Goal: Task Accomplishment & Management: Manage account settings

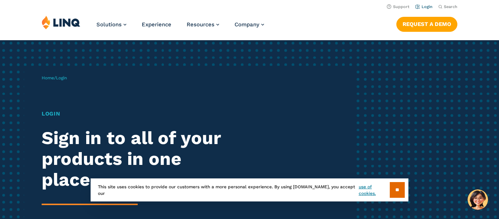
click at [429, 7] on link "Login" at bounding box center [423, 6] width 17 height 5
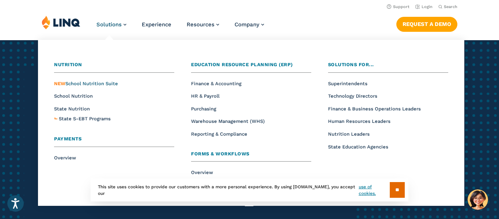
click at [87, 84] on span "NEW School Nutrition Suite" at bounding box center [86, 83] width 64 height 5
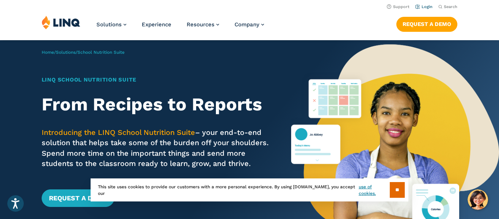
click at [426, 7] on link "Login" at bounding box center [423, 6] width 17 height 5
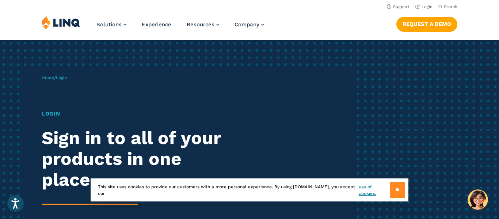
click at [398, 193] on input "**" at bounding box center [397, 190] width 15 height 16
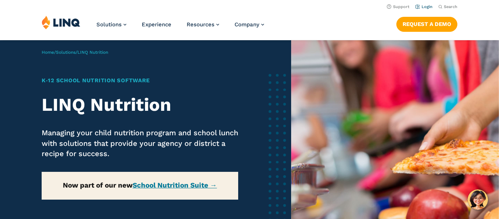
click at [425, 7] on link "Login" at bounding box center [423, 6] width 17 height 5
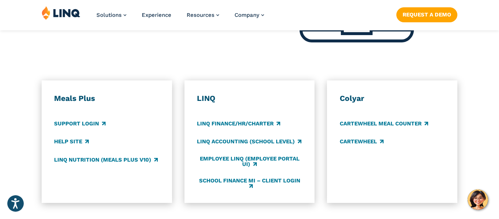
scroll to position [379, 0]
